Goal: Check status: Check status

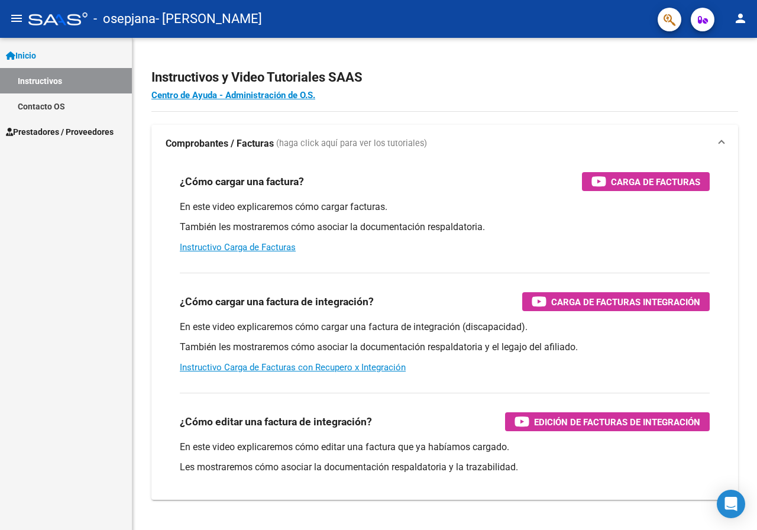
click at [53, 135] on span "Prestadores / Proveedores" at bounding box center [60, 131] width 108 height 13
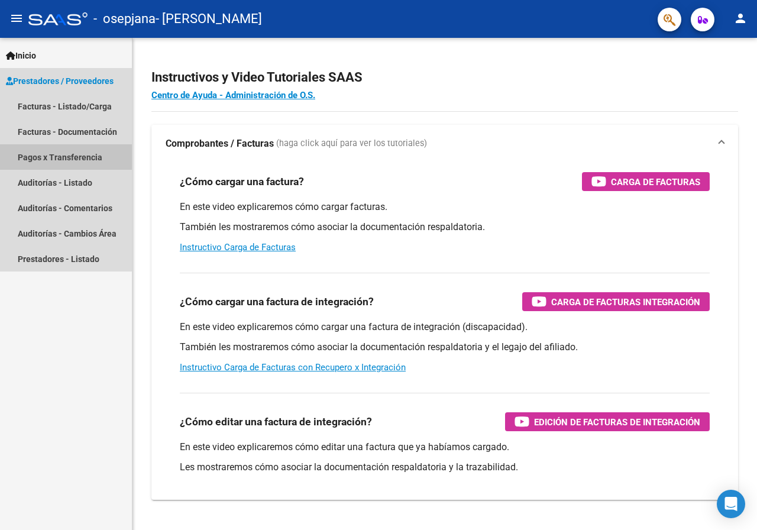
click at [89, 161] on link "Pagos x Transferencia" at bounding box center [66, 156] width 132 height 25
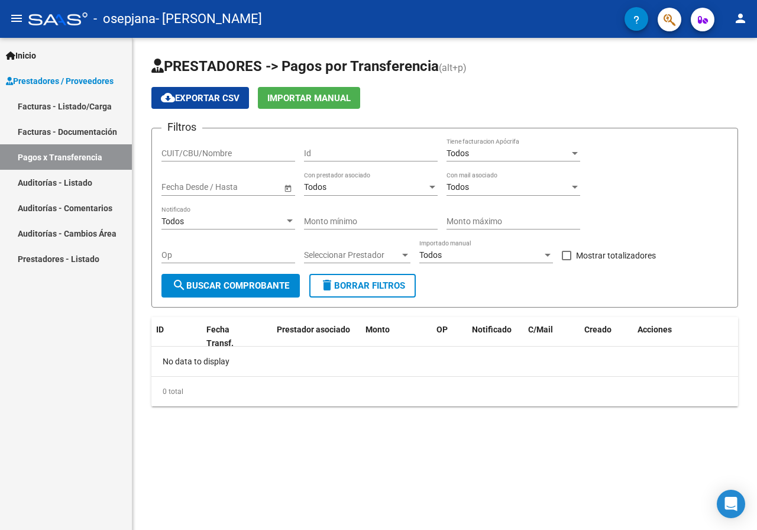
click at [73, 107] on link "Facturas - Listado/Carga" at bounding box center [66, 105] width 132 height 25
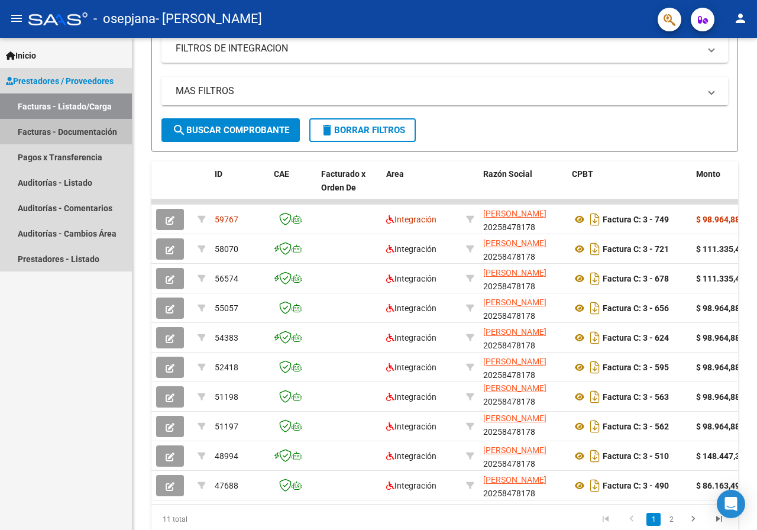
click at [42, 129] on link "Facturas - Documentación" at bounding box center [66, 131] width 132 height 25
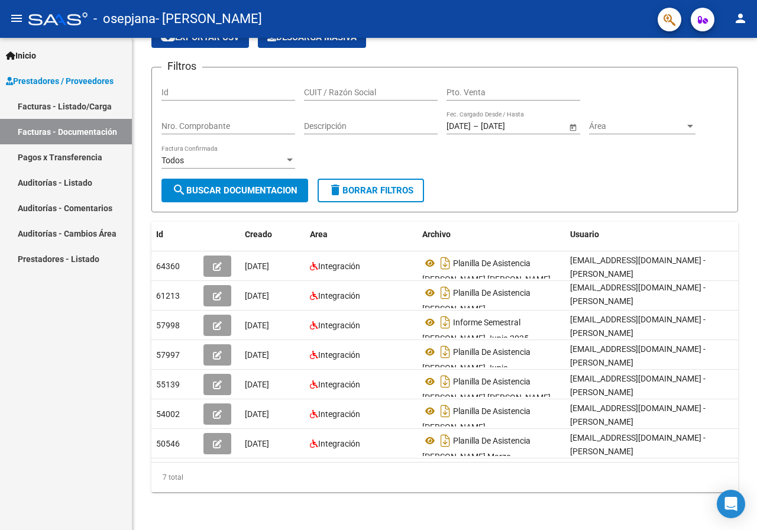
click at [78, 111] on link "Facturas - Listado/Carga" at bounding box center [66, 105] width 132 height 25
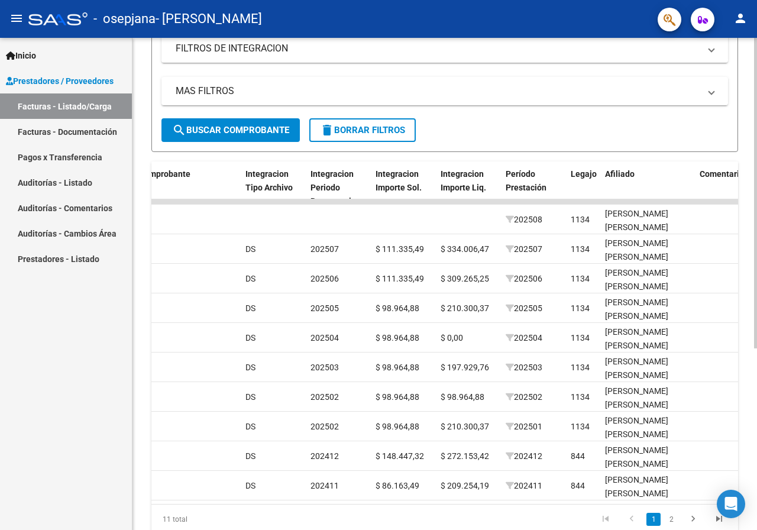
scroll to position [0, 1189]
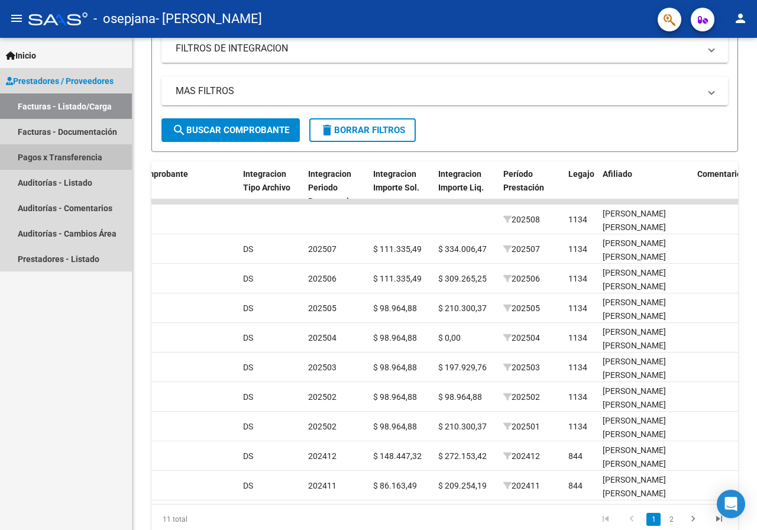
click at [67, 157] on link "Pagos x Transferencia" at bounding box center [66, 156] width 132 height 25
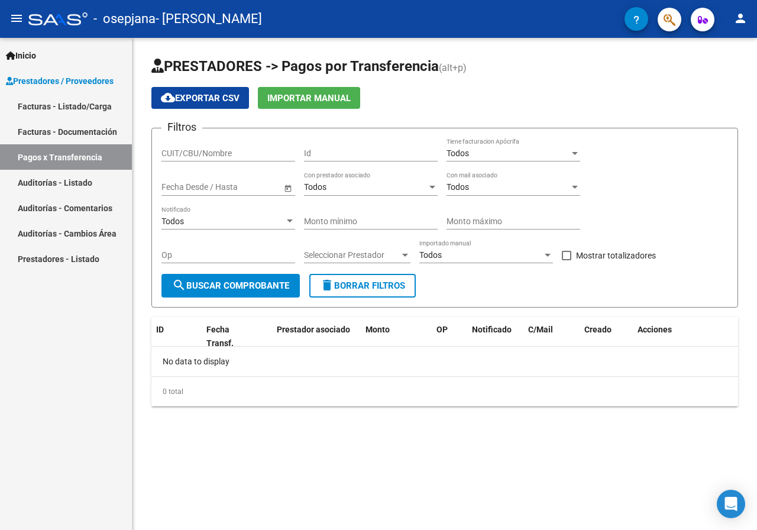
click at [287, 191] on span "Open calendar" at bounding box center [288, 187] width 28 height 28
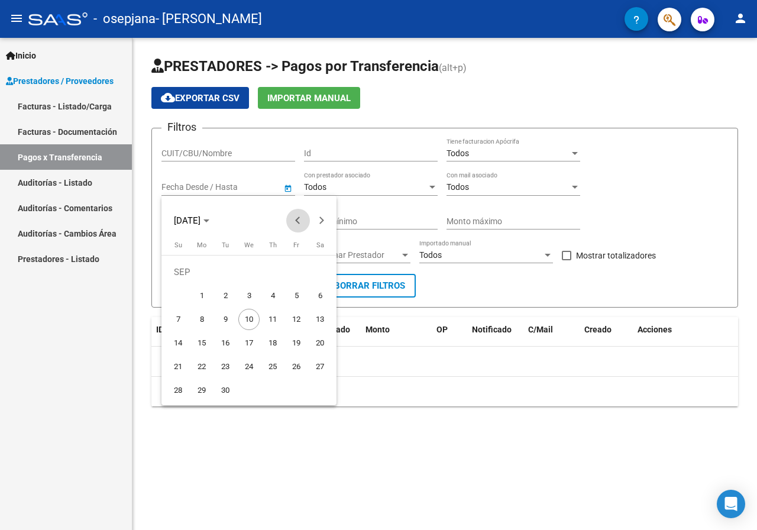
click at [297, 216] on span "Previous month" at bounding box center [298, 221] width 24 height 24
click at [196, 293] on span "4" at bounding box center [201, 295] width 21 height 21
click at [475, 273] on div at bounding box center [378, 265] width 757 height 530
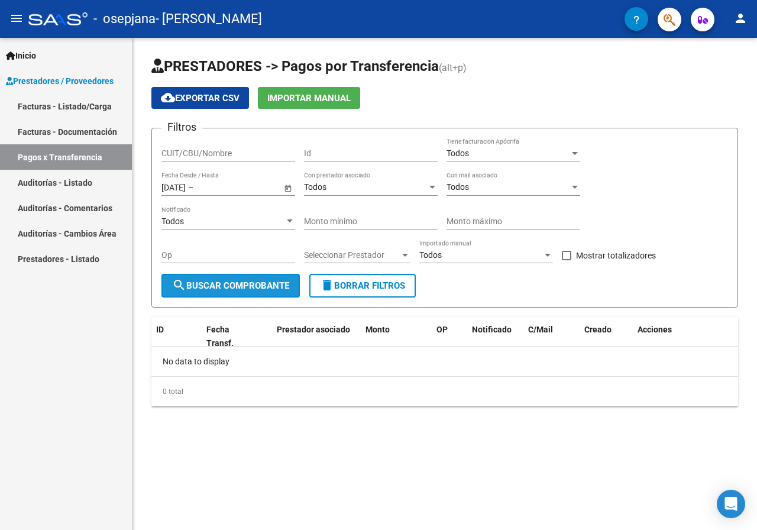
click at [214, 289] on span "search Buscar Comprobante" at bounding box center [230, 285] width 117 height 11
click at [285, 188] on span "Open calendar" at bounding box center [288, 187] width 28 height 28
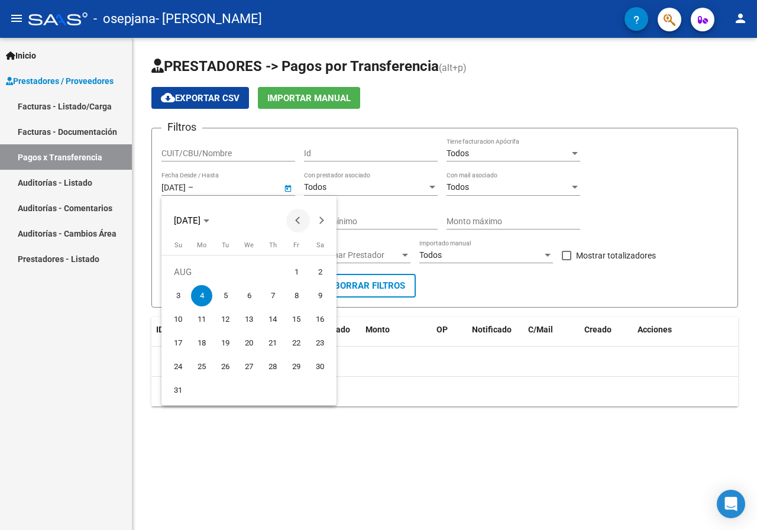
click at [293, 222] on span "Previous month" at bounding box center [298, 221] width 24 height 24
click at [221, 289] on span "1" at bounding box center [225, 295] width 21 height 21
type input "[DATE]"
click at [237, 291] on button "1" at bounding box center [225, 296] width 24 height 24
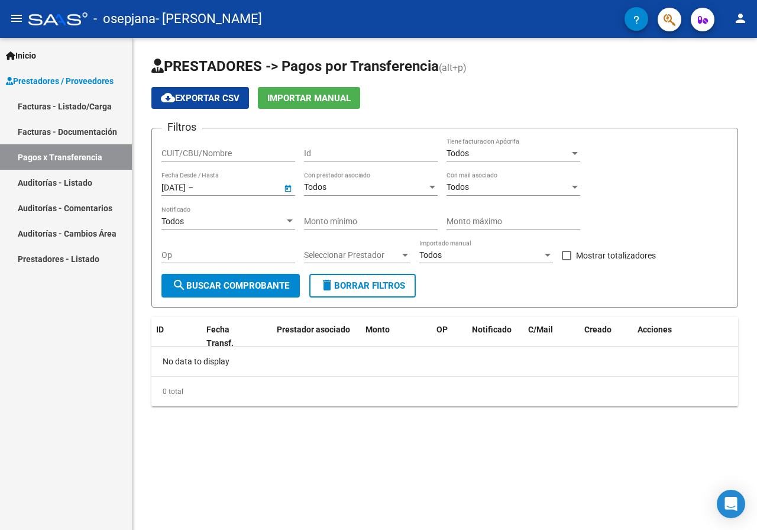
type input "[DATE]"
click at [222, 287] on span "search Buscar Comprobante" at bounding box center [230, 285] width 117 height 11
click at [533, 186] on div "Todos" at bounding box center [507, 187] width 123 height 10
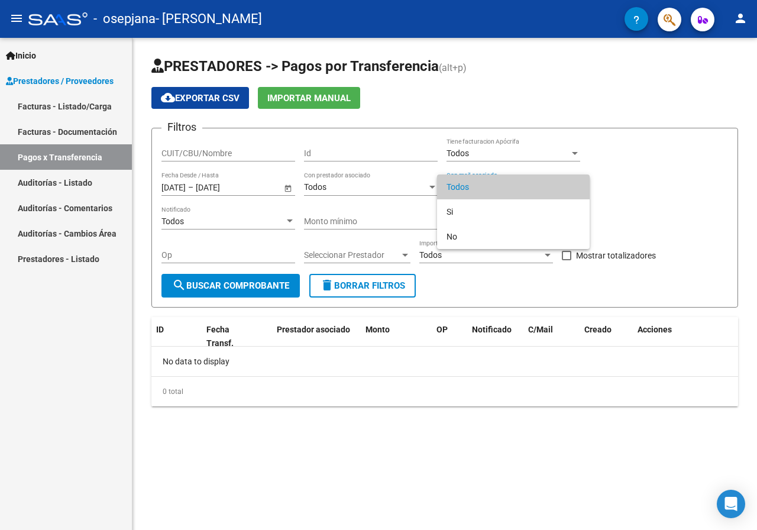
click at [533, 186] on span "Todos" at bounding box center [513, 186] width 134 height 25
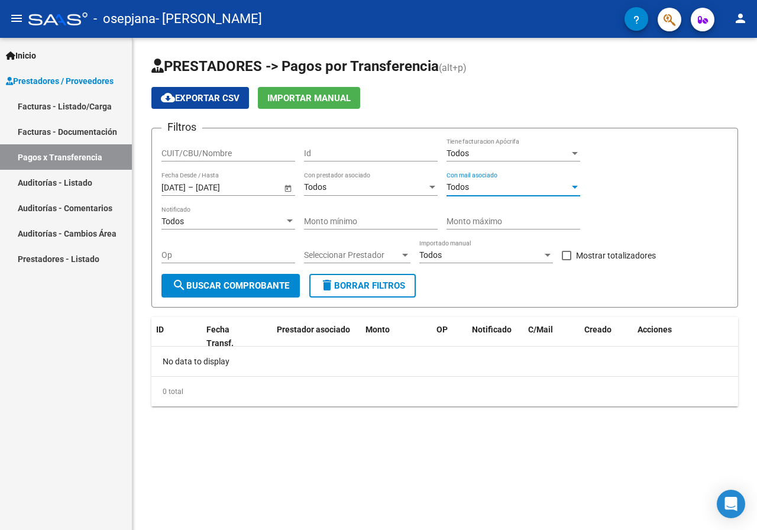
click at [546, 148] on div "Todos" at bounding box center [507, 153] width 123 height 10
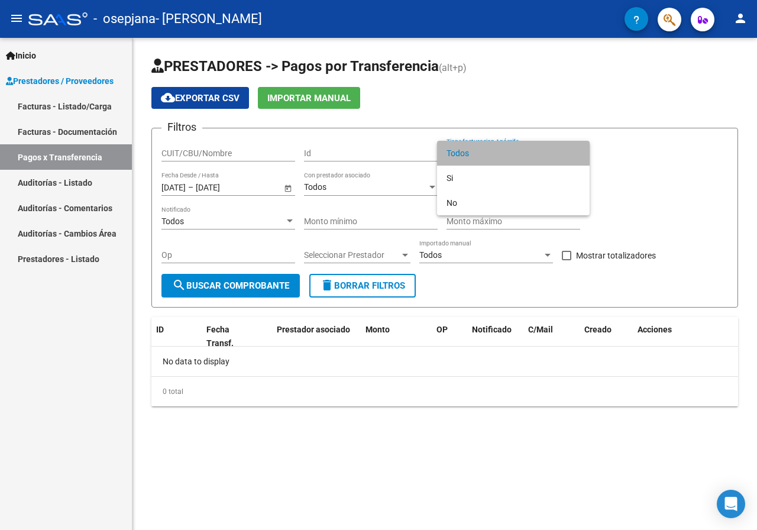
click at [547, 158] on span "Todos" at bounding box center [513, 153] width 134 height 25
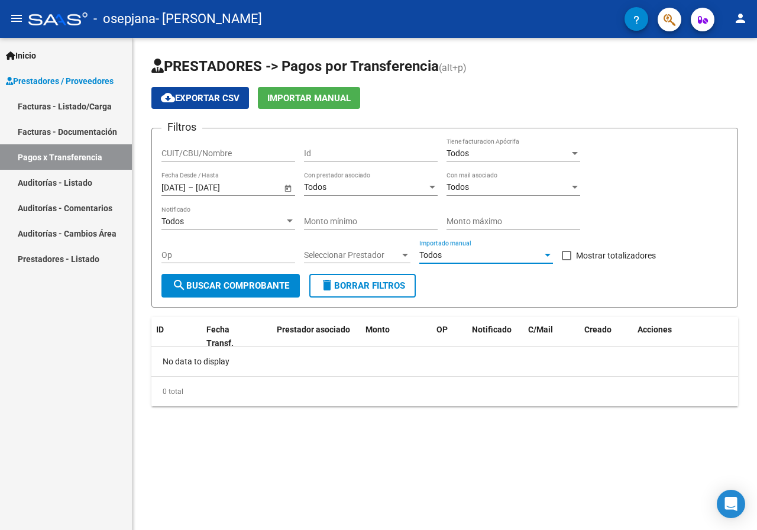
click at [513, 254] on div "Todos" at bounding box center [480, 255] width 123 height 10
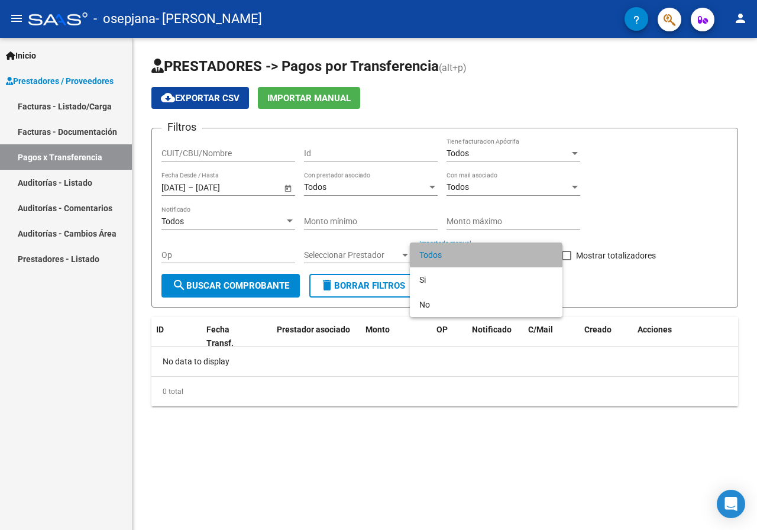
click at [513, 254] on span "Todos" at bounding box center [486, 254] width 134 height 25
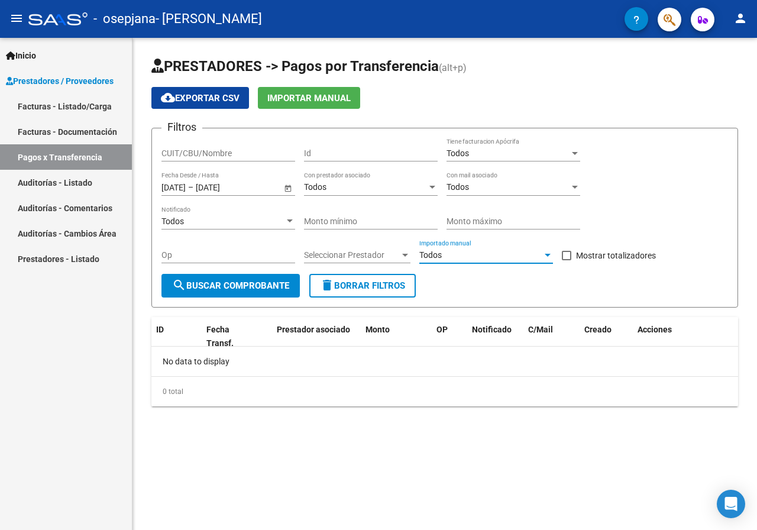
click at [400, 260] on div at bounding box center [405, 254] width 11 height 9
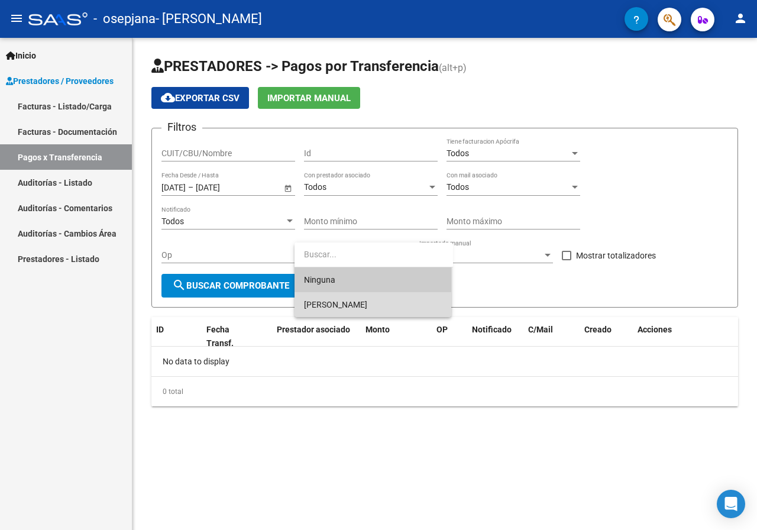
click at [397, 293] on span "[PERSON_NAME]" at bounding box center [373, 304] width 138 height 25
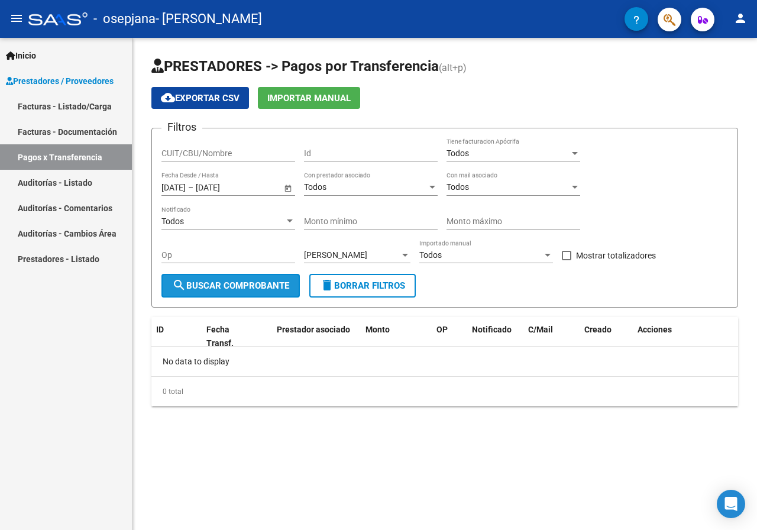
click at [253, 284] on span "search Buscar Comprobante" at bounding box center [230, 285] width 117 height 11
click at [287, 221] on div at bounding box center [290, 220] width 6 height 3
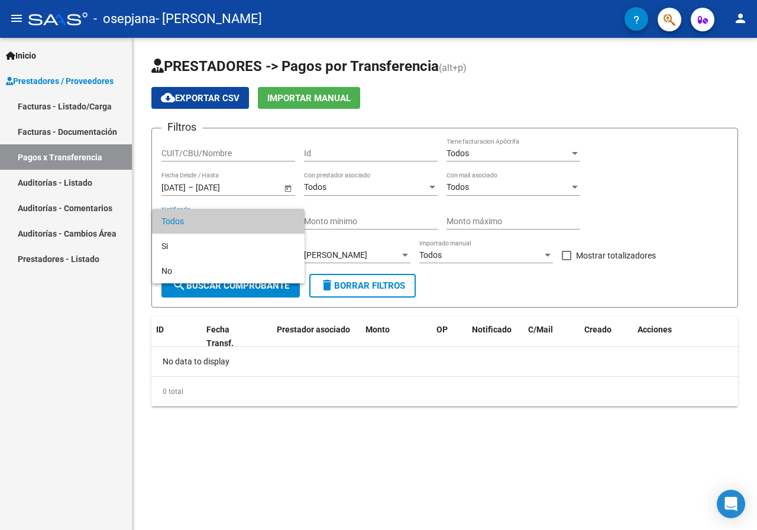
click at [287, 221] on span "Todos" at bounding box center [228, 221] width 134 height 25
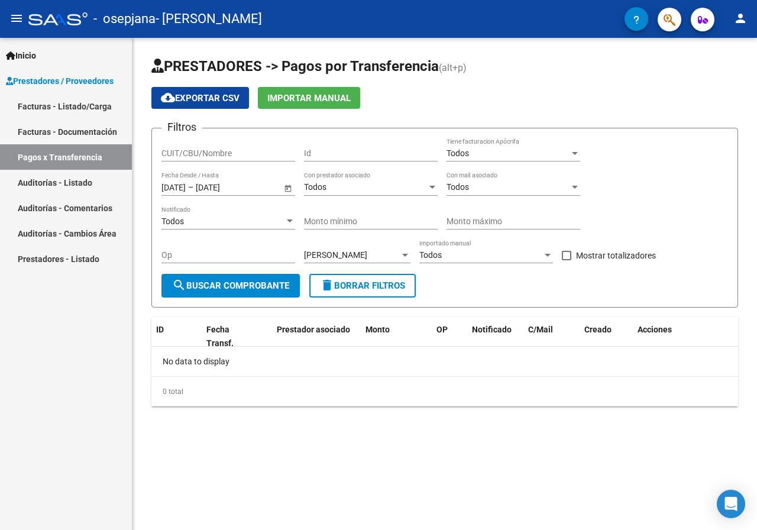
click at [281, 191] on span "Open calendar" at bounding box center [288, 187] width 28 height 28
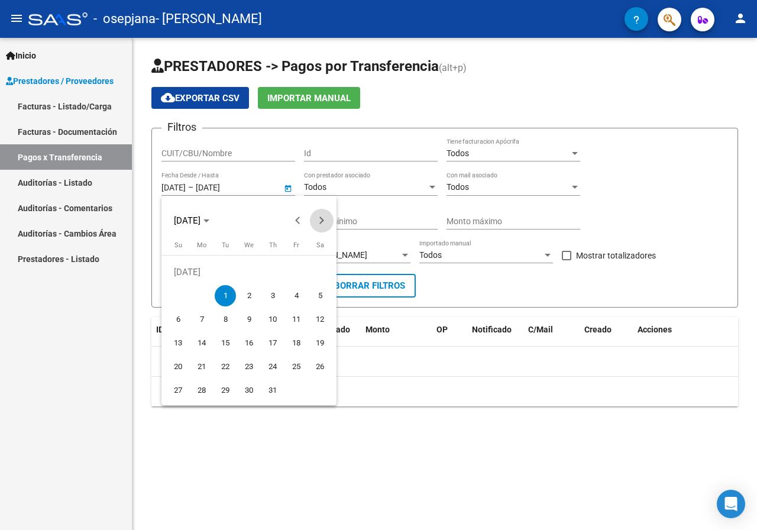
click at [320, 227] on span "Next month" at bounding box center [322, 221] width 24 height 24
click at [251, 319] on span "13" at bounding box center [248, 319] width 21 height 21
type input "[DATE]"
click at [242, 319] on span "13" at bounding box center [248, 319] width 21 height 21
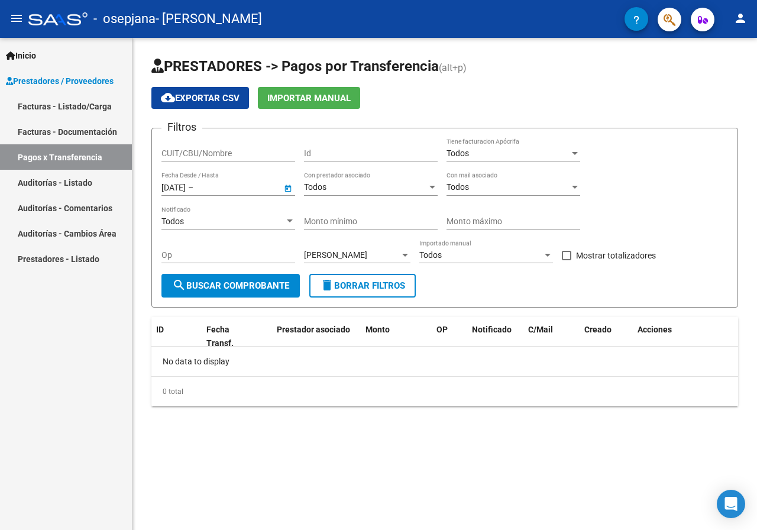
type input "[DATE]"
click at [218, 284] on span "search Buscar Comprobante" at bounding box center [230, 285] width 117 height 11
click at [741, 21] on mat-icon "person" at bounding box center [740, 18] width 14 height 14
click at [701, 82] on mat-icon "exit_to_app" at bounding box center [696, 77] width 14 height 14
